Goal: Information Seeking & Learning: Understand process/instructions

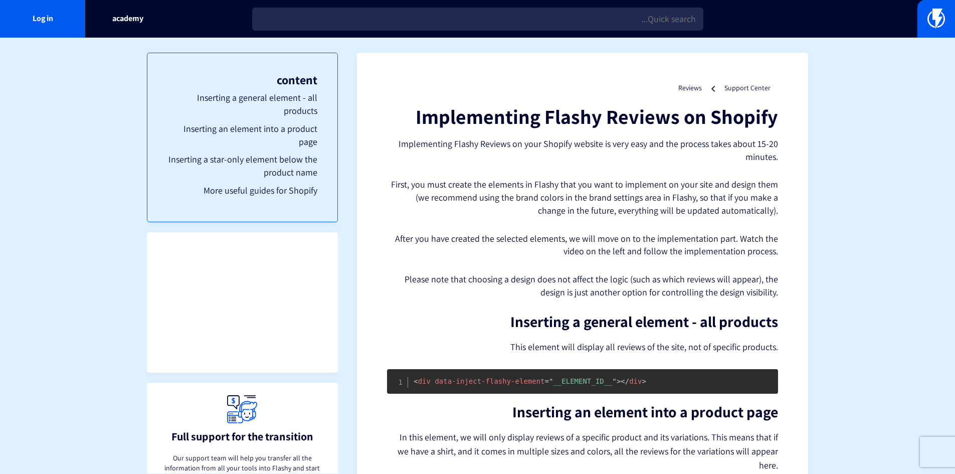
scroll to position [329, 0]
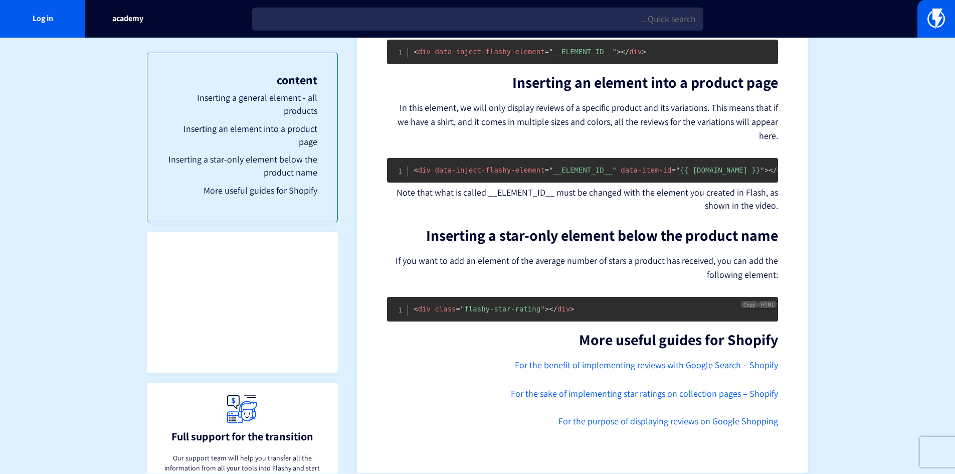
click at [540, 305] on span """ at bounding box center [542, 309] width 4 height 8
copy code "< div class = " flashy-star-rating " > </ div >"
click at [794, 185] on div "Support Center Reviews Implementing Flashy Reviews on Shopify Implementing Flas…" at bounding box center [582, 97] width 451 height 749
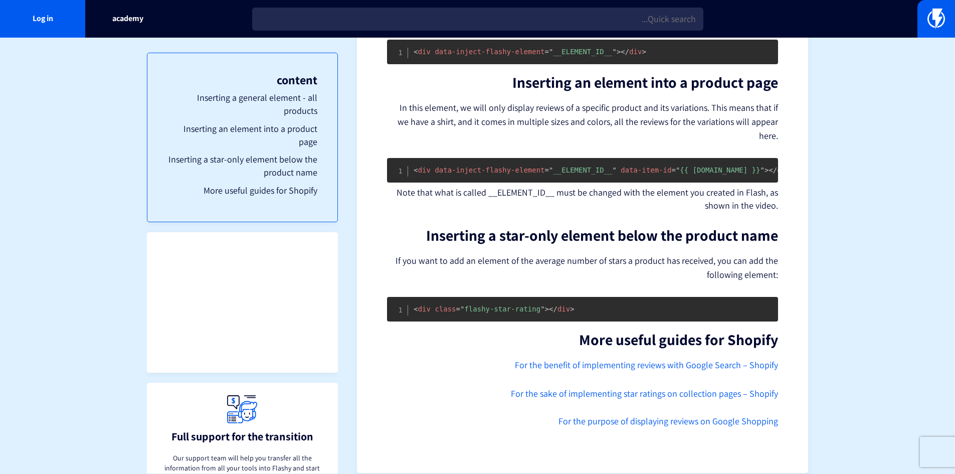
scroll to position [0, 0]
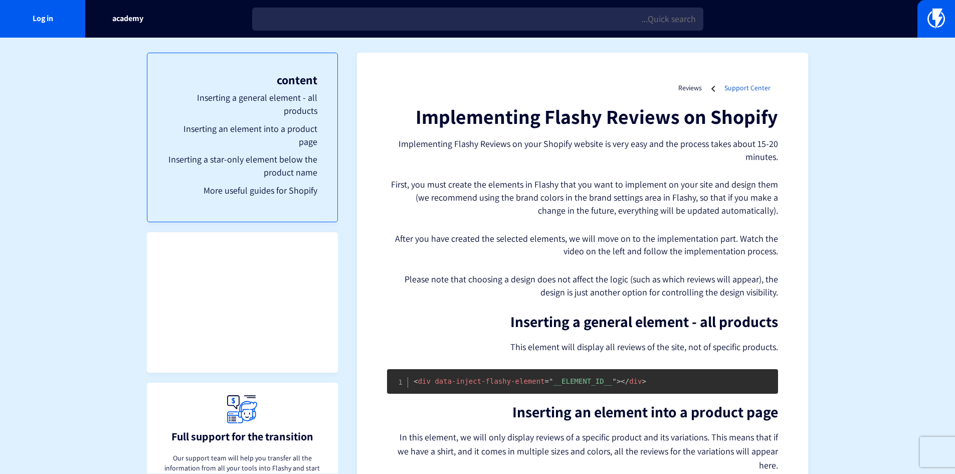
click at [744, 90] on font "Support Center" at bounding box center [747, 87] width 46 height 9
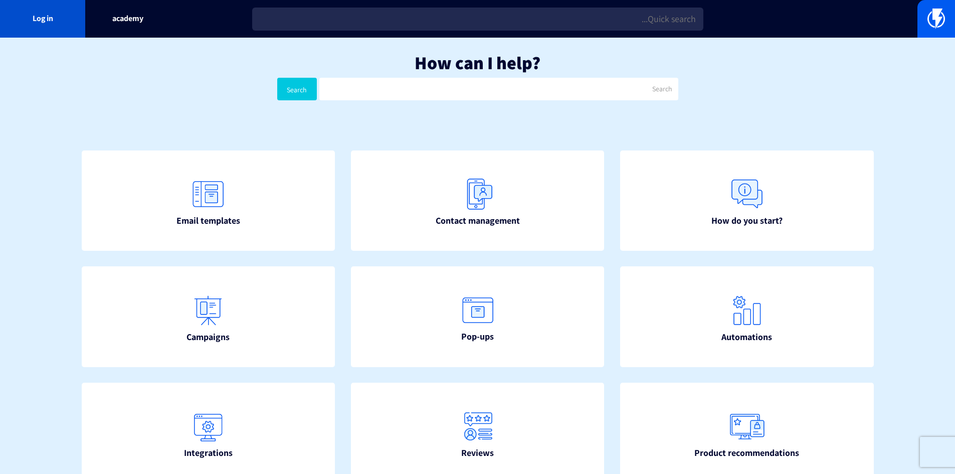
click at [54, 21] on link "Log in" at bounding box center [42, 19] width 85 height 38
click at [50, 23] on font "Log in" at bounding box center [43, 18] width 21 height 11
